Goal: Information Seeking & Learning: Learn about a topic

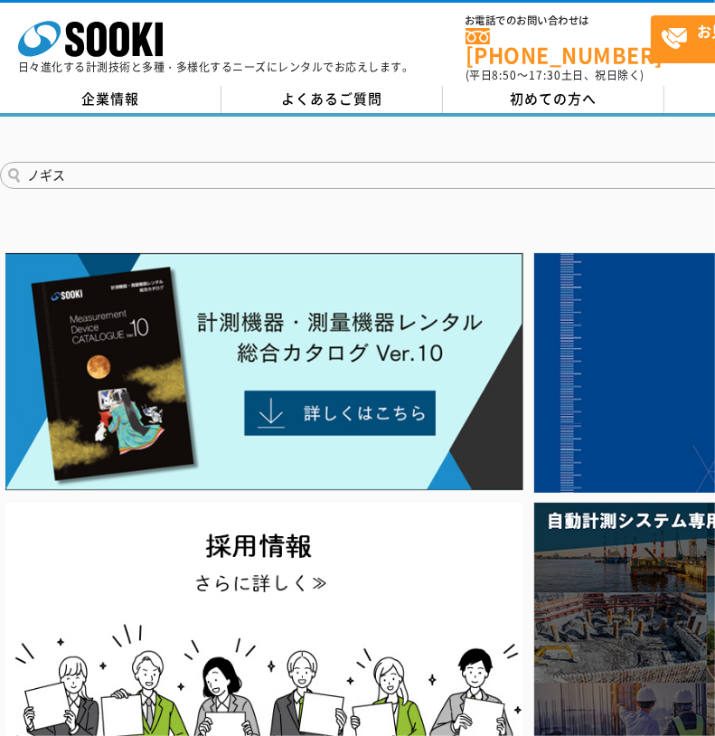
type input "ノギス"
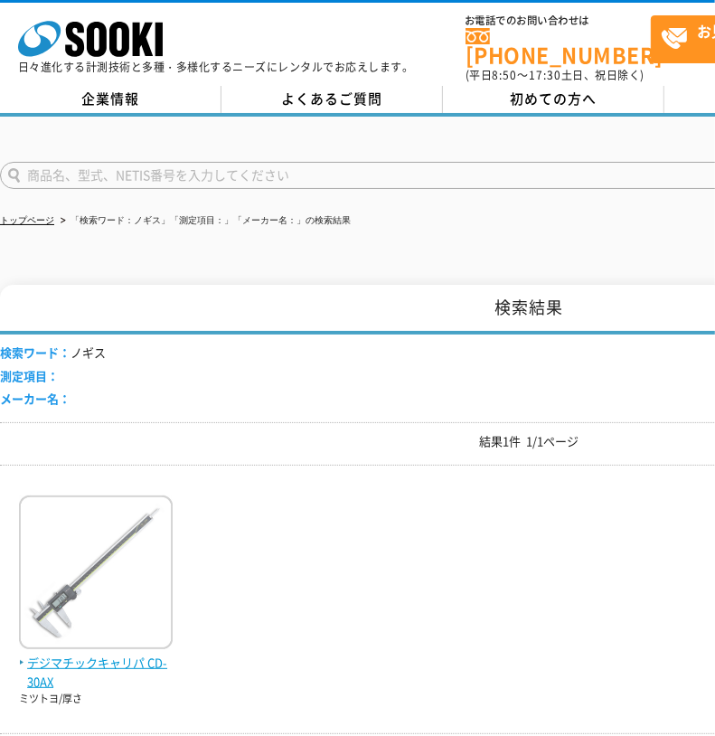
click at [146, 536] on img at bounding box center [96, 574] width 154 height 158
click at [90, 582] on img at bounding box center [96, 574] width 154 height 158
